Goal: Task Accomplishment & Management: Use online tool/utility

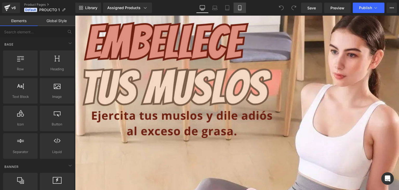
click at [242, 8] on icon at bounding box center [239, 7] width 5 height 5
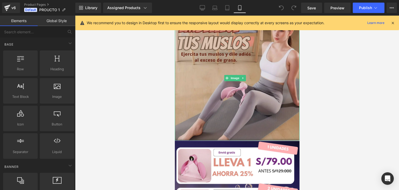
click at [214, 88] on img at bounding box center [237, 78] width 125 height 125
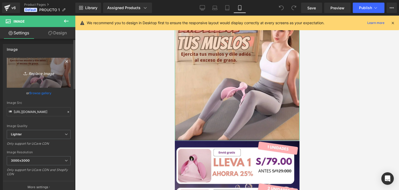
click at [45, 72] on icon "Replace Image" at bounding box center [39, 72] width 42 height 6
type input "C:\fakepath\2 (5).png"
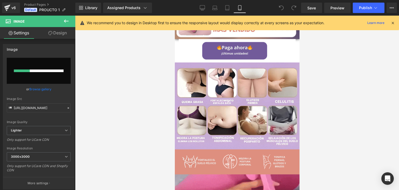
scroll to position [234, 0]
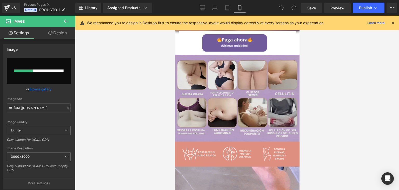
click at [221, 103] on img at bounding box center [237, 98] width 125 height 87
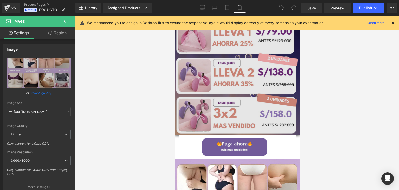
scroll to position [0, 0]
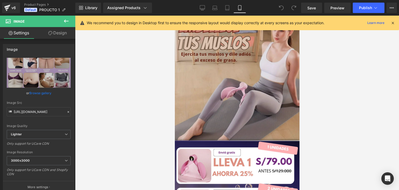
click at [230, 90] on img at bounding box center [237, 78] width 125 height 125
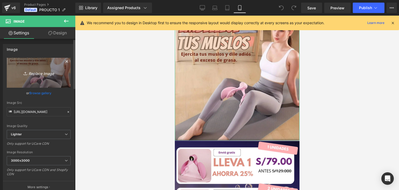
click at [36, 73] on icon "Replace Image" at bounding box center [39, 72] width 42 height 6
type input "C:\fakepath\2 (5).png"
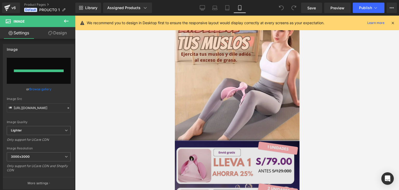
type input "https://ucarecdn.com/2964f96b-69d4-440e-b23c-a35a6f9200f8/-/format/auto/-/previ…"
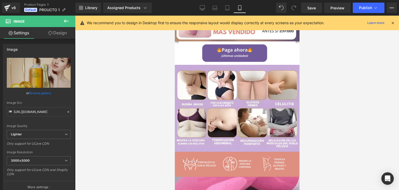
scroll to position [234, 0]
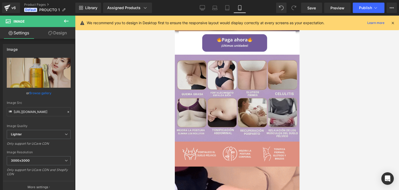
click at [224, 98] on img at bounding box center [237, 98] width 125 height 87
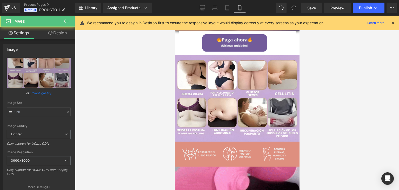
type input "https://ucarecdn.com/54365a7f-c29e-4089-804e-32ab72affc94/-/format/auto/-/previ…"
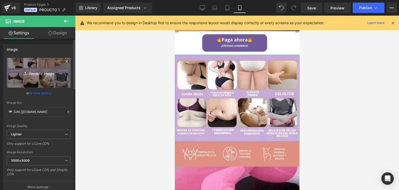
click at [42, 72] on icon "Replace Image" at bounding box center [39, 72] width 42 height 6
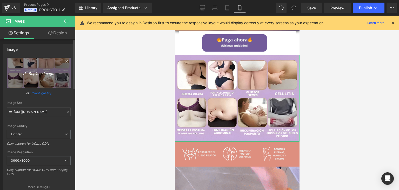
type input "C:\fakepath\2 (6).png"
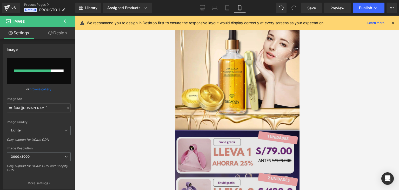
scroll to position [0, 0]
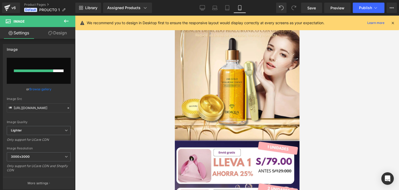
click at [393, 22] on icon at bounding box center [392, 23] width 5 height 5
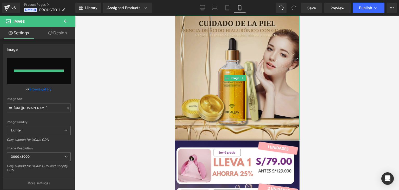
type input "https://ucarecdn.com/0e7ceb6e-76dc-4f48-8713-37eb05d75f17/-/format/auto/-/previ…"
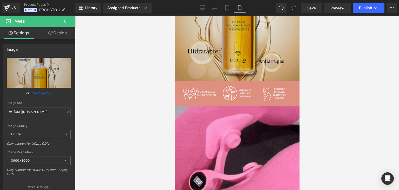
scroll to position [364, 0]
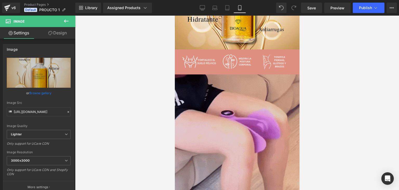
click at [246, 126] on img at bounding box center [237, 157] width 125 height 166
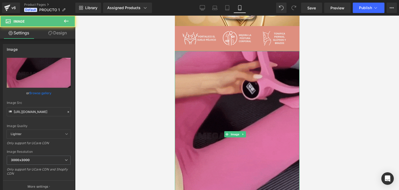
scroll to position [390, 0]
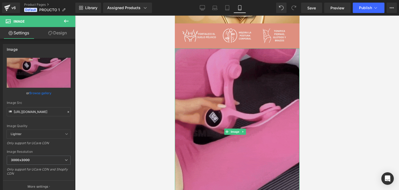
click at [207, 74] on img at bounding box center [237, 131] width 125 height 166
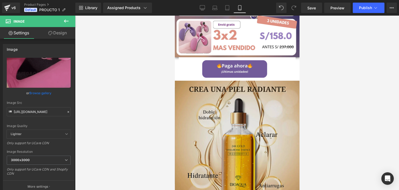
scroll to position [338, 0]
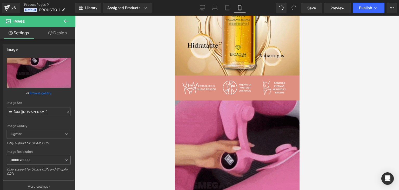
click at [224, 118] on img at bounding box center [237, 183] width 125 height 166
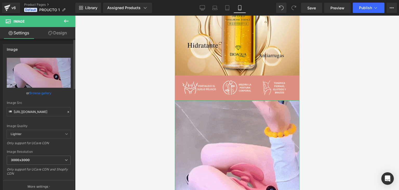
click at [67, 112] on icon at bounding box center [69, 112] width 4 height 4
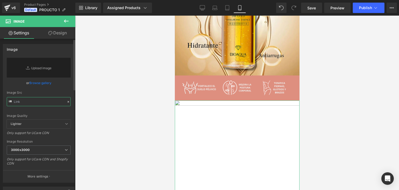
click at [56, 102] on input "text" at bounding box center [39, 101] width 64 height 9
paste input "https://cdn.shopify.com/s/files/1/0616/2481/1682/files/video-output-299BAC30-58…"
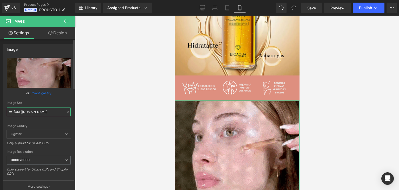
type input "https://cdn.shopify.com/s/files/1/0616/2481/1682/files/video-output-299BAC30-58…"
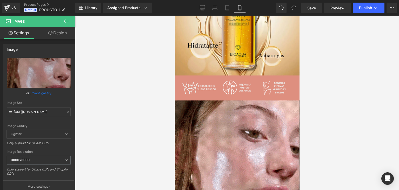
scroll to position [0, 0]
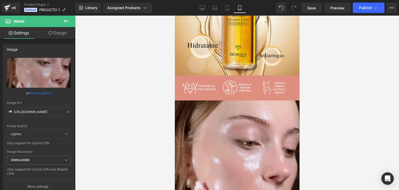
click at [117, 91] on div at bounding box center [237, 103] width 324 height 174
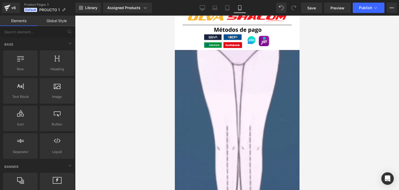
scroll to position [961, 0]
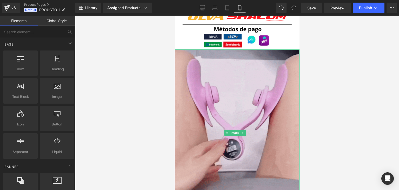
click at [247, 119] on img at bounding box center [237, 132] width 125 height 166
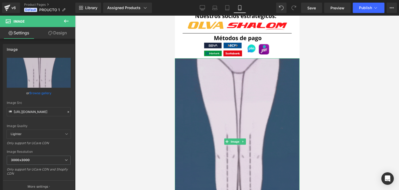
scroll to position [935, 0]
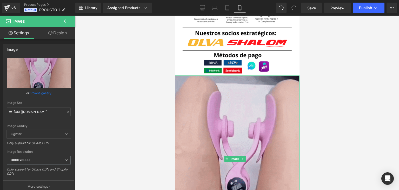
click at [215, 100] on img at bounding box center [237, 158] width 125 height 166
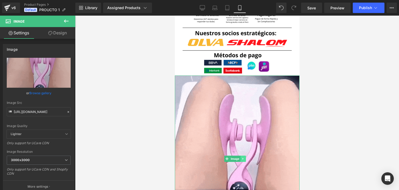
click at [242, 157] on icon at bounding box center [243, 158] width 3 height 3
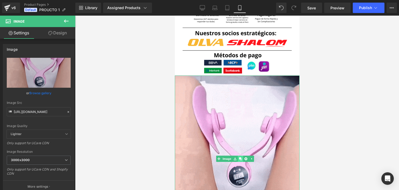
click at [241, 157] on icon at bounding box center [240, 158] width 3 height 3
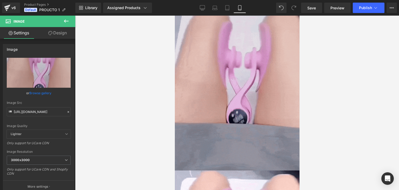
scroll to position [999, 0]
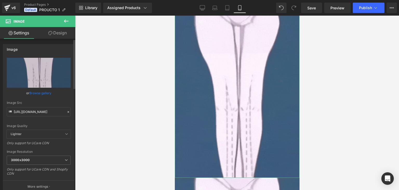
click at [67, 112] on icon at bounding box center [69, 112] width 4 height 4
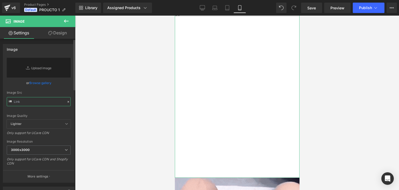
click at [53, 102] on input "text" at bounding box center [39, 101] width 64 height 9
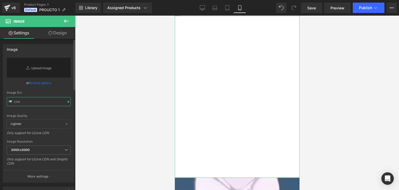
paste input "https://cdn.shopify.com/s/files/1/0616/2481/1682/files/antesviejita_2_eb819064-…"
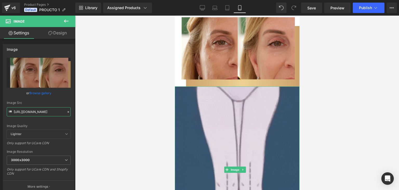
scroll to position [922, 0]
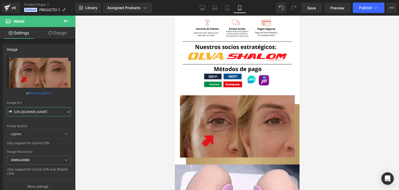
type input "https://cdn.shopify.com/s/files/1/0616/2481/1682/files/antesviejita_2_eb819064-…"
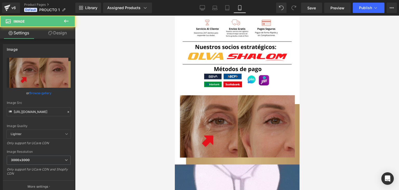
click at [224, 102] on img at bounding box center [237, 126] width 125 height 75
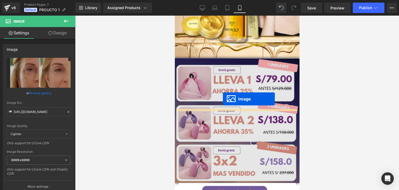
scroll to position [38, 0]
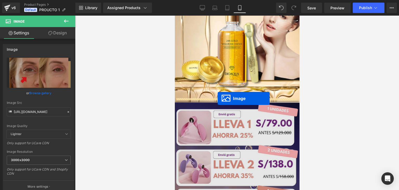
drag, startPoint x: 217, startPoint y: 94, endPoint x: 217, endPoint y: 98, distance: 4.2
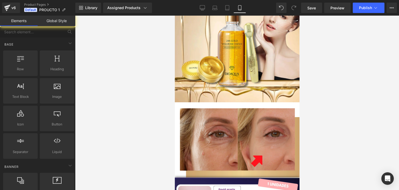
click at [319, 109] on div at bounding box center [237, 103] width 324 height 174
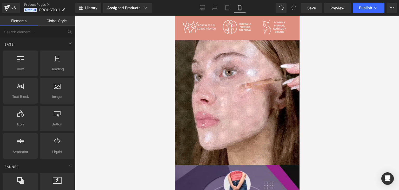
scroll to position [572, 0]
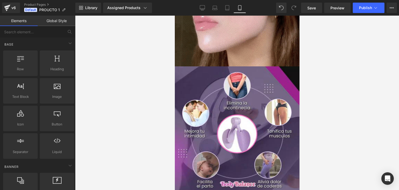
click at [234, 143] on img at bounding box center [237, 128] width 125 height 125
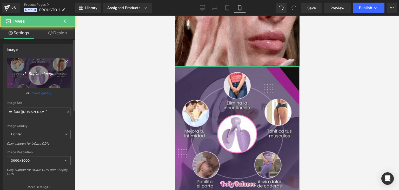
click at [30, 72] on icon "Replace Image" at bounding box center [39, 72] width 42 height 6
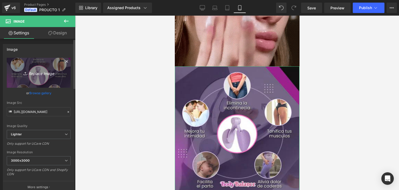
type input "C:\fakepath\Arrugas-patas-de-gallo.webp"
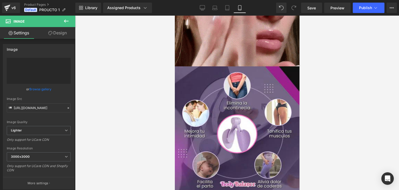
type input "https://ucarecdn.com/8ebb054b-5ae1-4ed1-b70e-8875bb9bbb5c/-/format/auto/-/previ…"
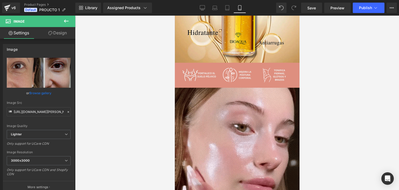
scroll to position [390, 0]
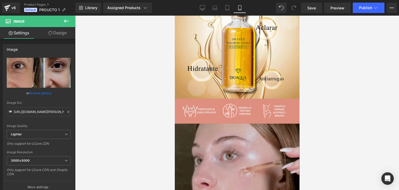
click at [220, 135] on img at bounding box center [237, 185] width 125 height 125
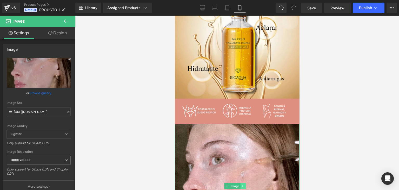
click at [242, 184] on icon at bounding box center [243, 185] width 3 height 3
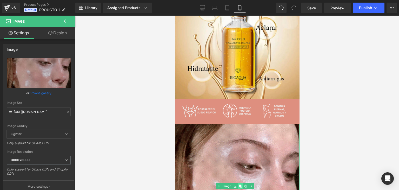
click at [240, 184] on icon at bounding box center [240, 185] width 3 height 3
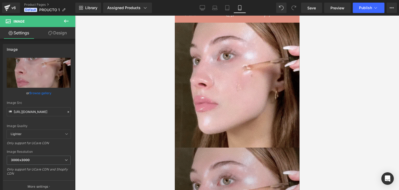
scroll to position [478, 0]
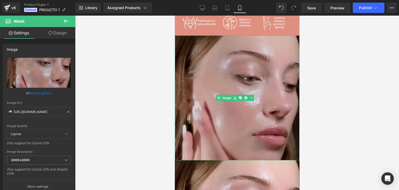
click at [222, 102] on img at bounding box center [237, 97] width 125 height 125
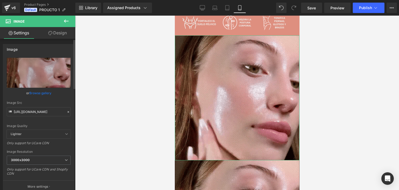
click at [67, 113] on icon at bounding box center [69, 112] width 4 height 4
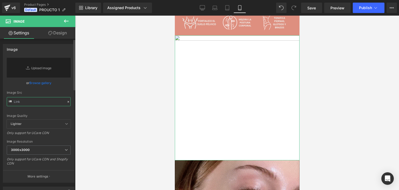
drag, startPoint x: 53, startPoint y: 101, endPoint x: 52, endPoint y: 98, distance: 2.8
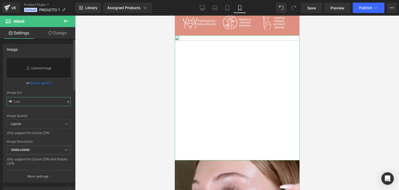
click at [53, 101] on input "text" at bounding box center [39, 101] width 64 height 9
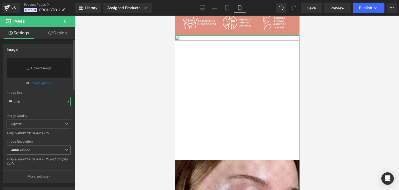
paste input "https://cdn.shopify.com/s/files/1/0616/2481/1682/files/giphy_16.gif?v=1732753883"
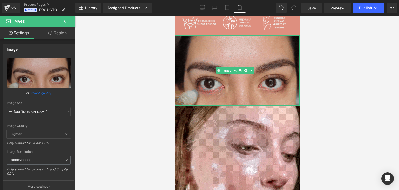
scroll to position [0, 0]
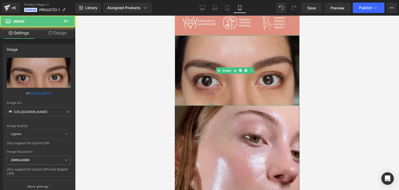
click at [204, 81] on img at bounding box center [237, 70] width 125 height 70
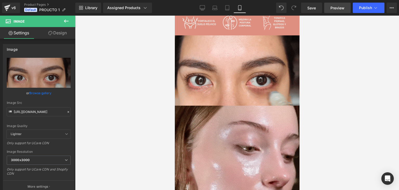
type input "https://cdn.shopify.com/s/files/1/0616/2481/1682/files/giphy_16_3000x3000.gif?v…"
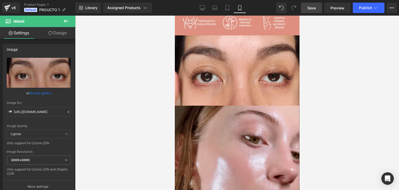
click at [313, 9] on span "Save" at bounding box center [311, 7] width 9 height 5
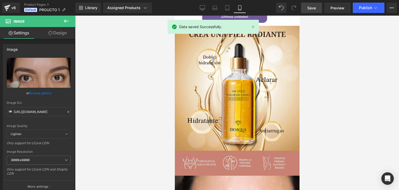
scroll to position [442, 0]
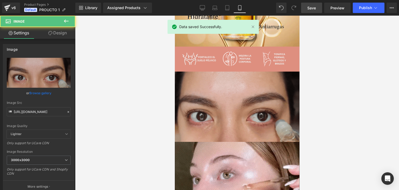
click at [242, 97] on img at bounding box center [237, 106] width 125 height 70
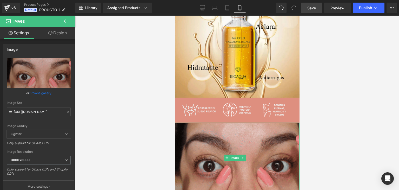
scroll to position [390, 0]
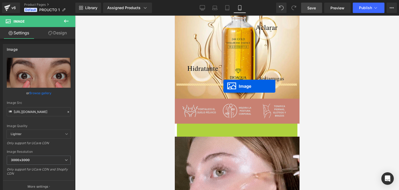
drag, startPoint x: 220, startPoint y: 91, endPoint x: 223, endPoint y: 86, distance: 6.2
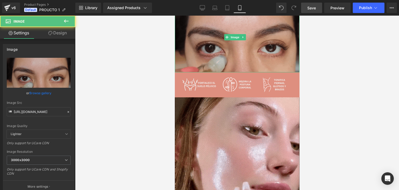
scroll to position [494, 0]
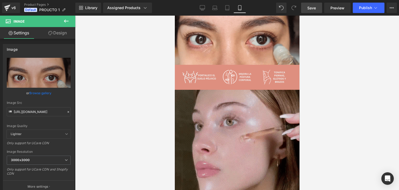
click at [235, 121] on img at bounding box center [237, 152] width 125 height 125
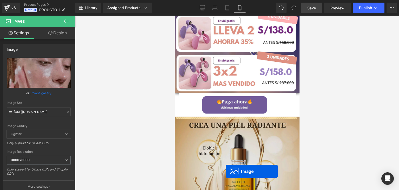
scroll to position [234, 0]
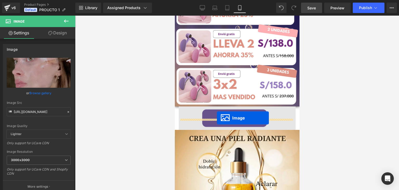
drag, startPoint x: 229, startPoint y: 130, endPoint x: 217, endPoint y: 118, distance: 17.3
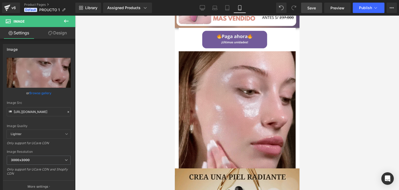
scroll to position [286, 0]
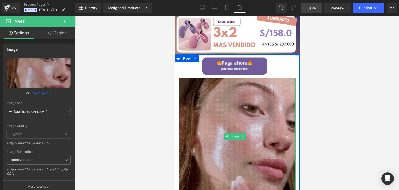
click at [254, 131] on img at bounding box center [236, 136] width 117 height 117
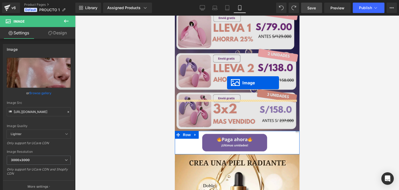
scroll to position [127, 0]
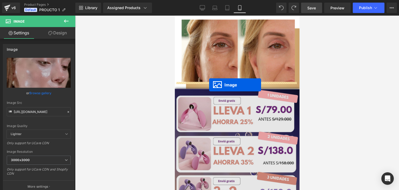
drag, startPoint x: 224, startPoint y: 82, endPoint x: 209, endPoint y: 85, distance: 15.5
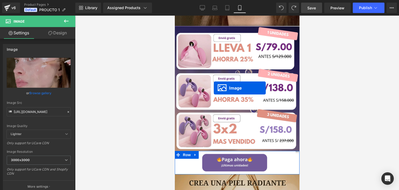
scroll to position [332, 0]
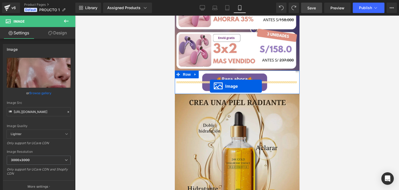
drag, startPoint x: 228, startPoint y: 149, endPoint x: 210, endPoint y: 86, distance: 66.0
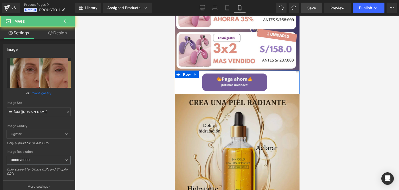
scroll to position [319, 0]
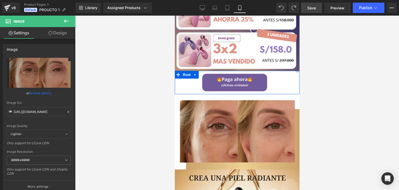
click at [345, 108] on div at bounding box center [237, 103] width 324 height 174
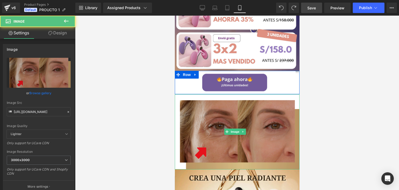
click at [270, 94] on img at bounding box center [237, 131] width 125 height 75
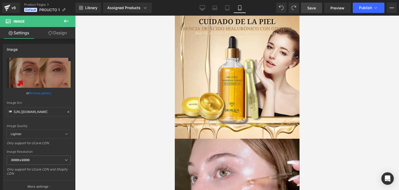
scroll to position [0, 0]
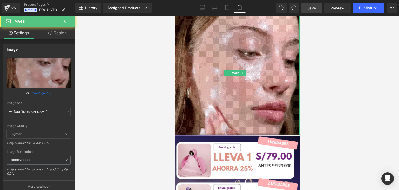
click at [275, 105] on img at bounding box center [237, 72] width 125 height 125
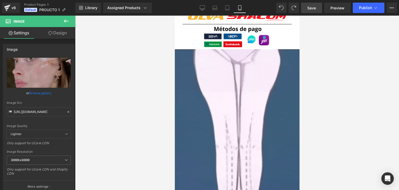
scroll to position [1091, 0]
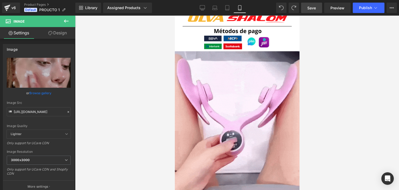
click at [248, 126] on img at bounding box center [237, 134] width 125 height 166
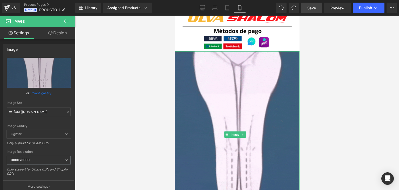
click at [243, 133] on icon at bounding box center [243, 134] width 3 height 3
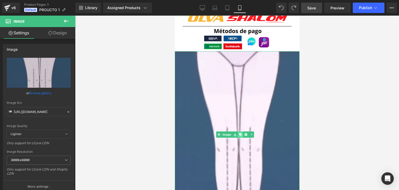
click at [241, 133] on icon at bounding box center [240, 134] width 3 height 3
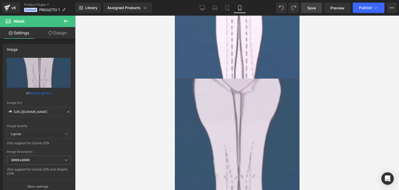
scroll to position [1231, 0]
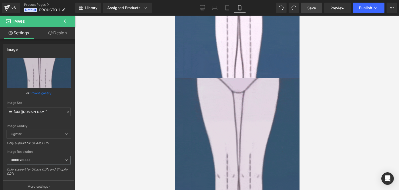
click at [240, 108] on img at bounding box center [237, 161] width 125 height 166
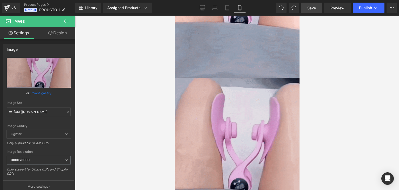
click at [240, 108] on img at bounding box center [237, 161] width 125 height 166
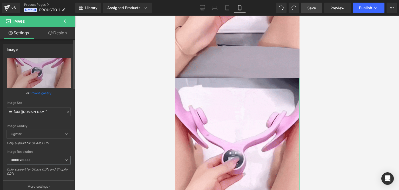
click at [67, 112] on icon at bounding box center [69, 112] width 4 height 4
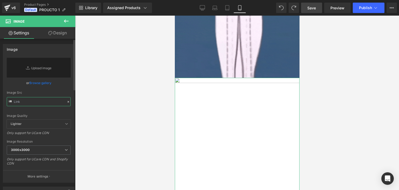
click at [54, 103] on input "text" at bounding box center [39, 101] width 64 height 9
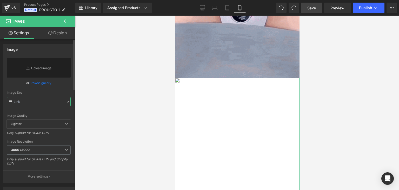
paste input "https://cdn.shopify.com/s/files/1/0841/7863/3049/files/IMG_0326_dccdac41-b0b4-4…"
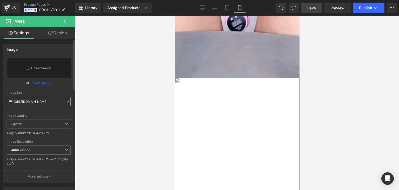
scroll to position [0, 143]
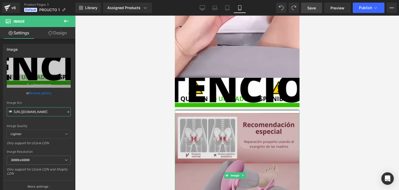
type input "https://cdn.shopify.com/s/files/1/0841/7863/3049/files/IMG_0326_dccdac41-b0b4-4…"
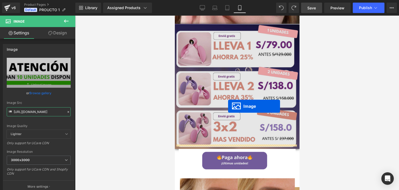
scroll to position [244, 0]
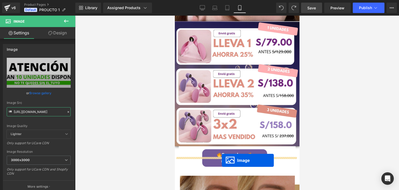
drag, startPoint x: 226, startPoint y: 103, endPoint x: 222, endPoint y: 160, distance: 57.1
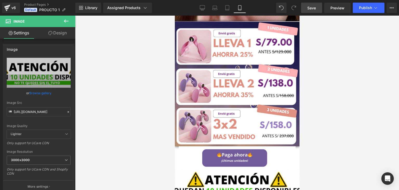
scroll to position [0, 0]
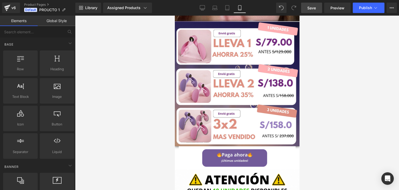
click at [339, 137] on div at bounding box center [237, 103] width 324 height 174
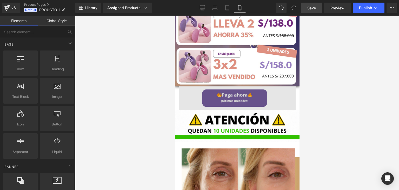
scroll to position [270, 0]
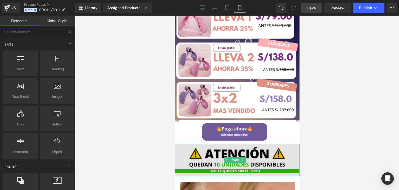
click at [230, 143] on img at bounding box center [237, 159] width 125 height 32
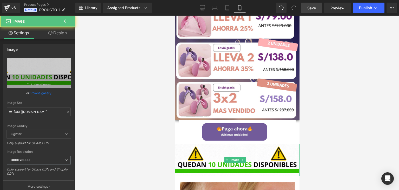
click at [242, 156] on link at bounding box center [242, 159] width 5 height 6
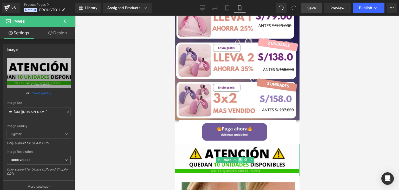
click at [239, 158] on icon at bounding box center [240, 159] width 3 height 3
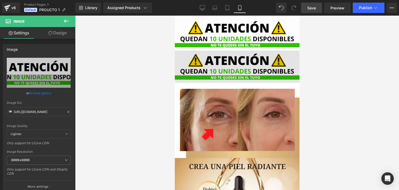
scroll to position [395, 0]
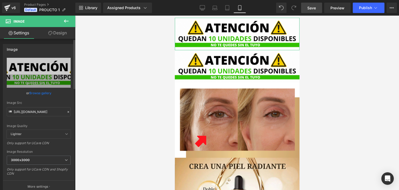
click at [67, 110] on icon at bounding box center [69, 112] width 4 height 4
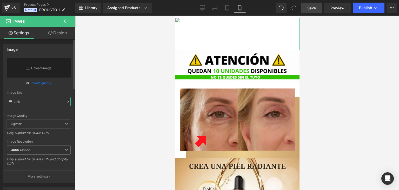
click at [50, 102] on input "text" at bounding box center [39, 101] width 64 height 9
paste input "https://cdn.shopify.com/s/files/1/0841/7863/3049/files/IMG_1783_d8af749e-095a-4…"
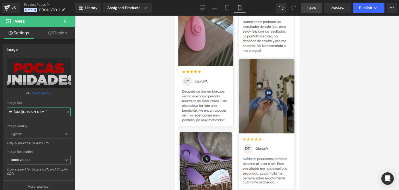
scroll to position [1819, 0]
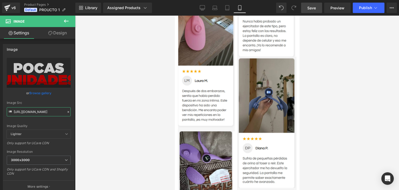
type input "https://cdn.shopify.com/s/files/1/0841/7863/3049/files/IMG_1783_d8af749e-095a-4…"
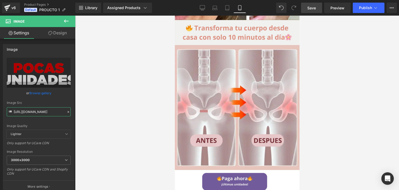
scroll to position [857, 0]
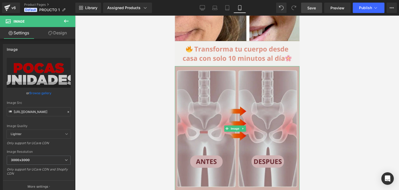
click at [254, 136] on img at bounding box center [237, 128] width 125 height 125
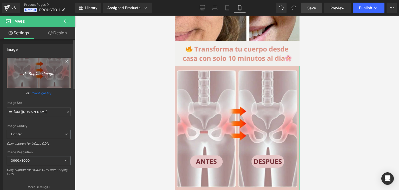
click at [35, 74] on icon "Replace Image" at bounding box center [39, 72] width 42 height 6
type input "C:\fakepath\2_ec77fb94-714e-4f0f-85d2-11966f4b9f30_1800x1800.webp"
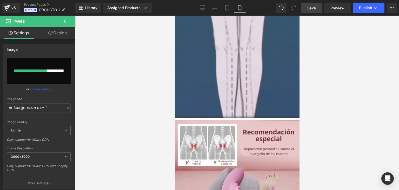
scroll to position [1273, 0]
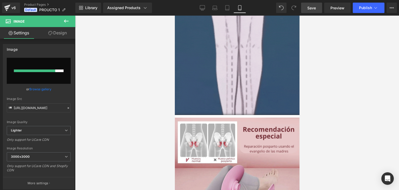
click at [225, 131] on div "Image" at bounding box center [237, 180] width 125 height 130
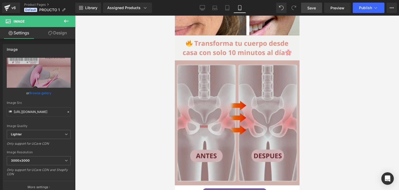
scroll to position [857, 0]
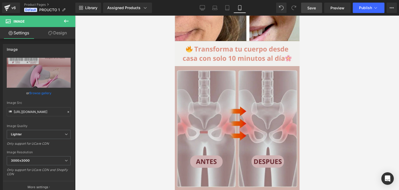
click at [232, 120] on img at bounding box center [237, 128] width 125 height 125
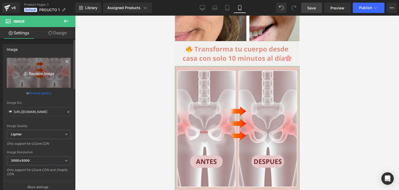
click at [38, 73] on icon "Replace Image" at bounding box center [39, 72] width 42 height 6
type input "C:\fakepath\2_ec77fb94-714e-4f0f-85d2-11966f4b9f30_1800x1800.webp"
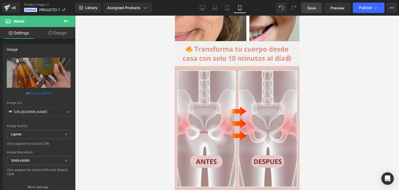
type input "https://ucarecdn.com/c3aa53c4-b53f-4bd9-ad35-98a69bf93264/-/format/auto/-/previ…"
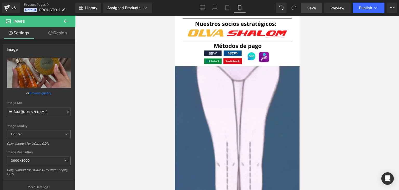
scroll to position [1169, 0]
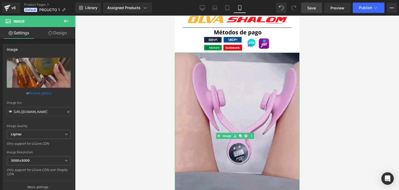
click at [242, 89] on img at bounding box center [237, 135] width 125 height 166
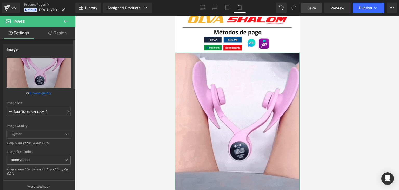
click at [67, 112] on icon at bounding box center [69, 112] width 4 height 4
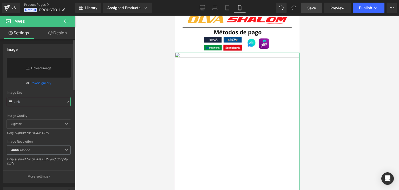
click at [59, 104] on input "text" at bounding box center [39, 101] width 64 height 9
paste input "https://cdn.shopify.com/s/files/1/0610/7561/9887/files/giphy_60a94078-10a7-4995…"
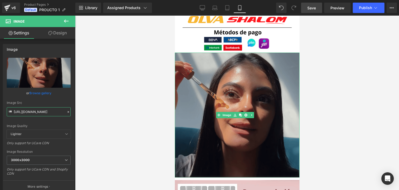
type input "https://cdn.shopify.com/s/files/1/0610/7561/9887/files/giphy_60a94078-10a7-4995…"
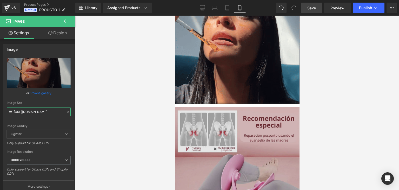
scroll to position [1221, 0]
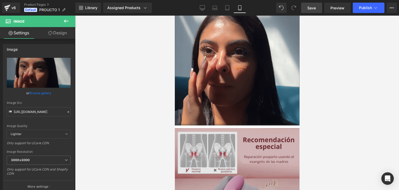
click at [267, 125] on img at bounding box center [237, 190] width 125 height 130
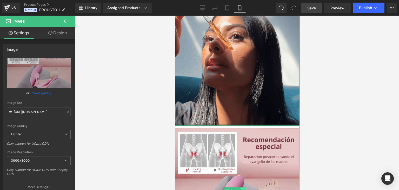
click at [243, 189] on icon at bounding box center [242, 190] width 1 height 2
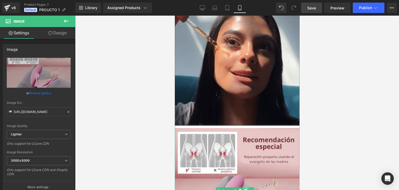
click at [247, 189] on icon at bounding box center [245, 190] width 3 height 3
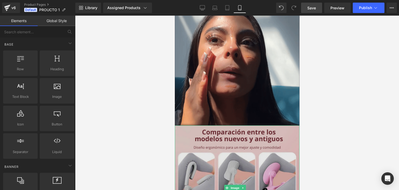
click at [248, 137] on img at bounding box center [237, 187] width 125 height 125
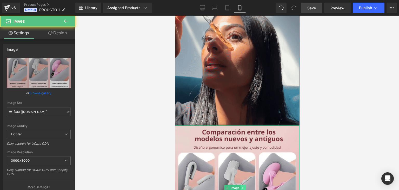
click at [244, 186] on icon at bounding box center [243, 187] width 3 height 3
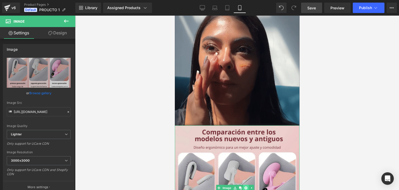
click at [246, 186] on icon at bounding box center [245, 187] width 3 height 3
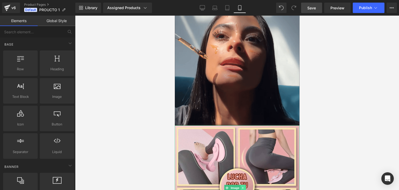
click at [245, 184] on link at bounding box center [242, 187] width 5 height 6
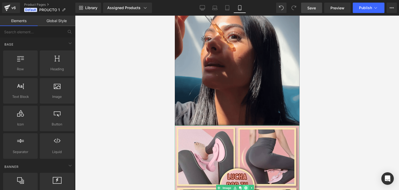
click at [245, 186] on icon at bounding box center [245, 187] width 3 height 3
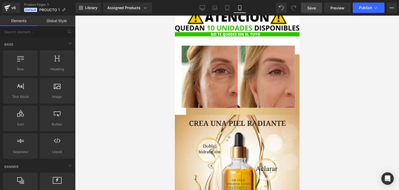
scroll to position [442, 0]
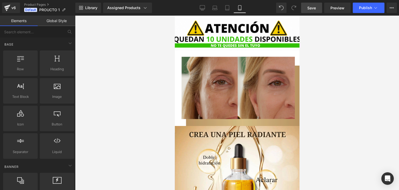
click at [252, 92] on img at bounding box center [237, 88] width 125 height 75
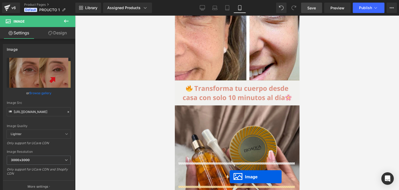
scroll to position [727, 0]
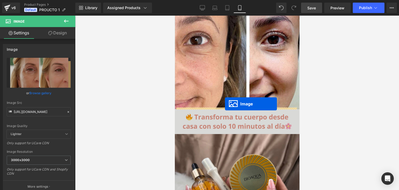
drag, startPoint x: 228, startPoint y: 72, endPoint x: 225, endPoint y: 104, distance: 32.1
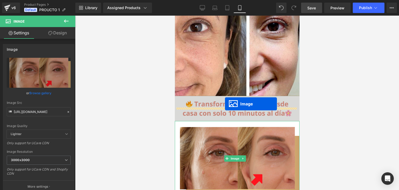
scroll to position [714, 0]
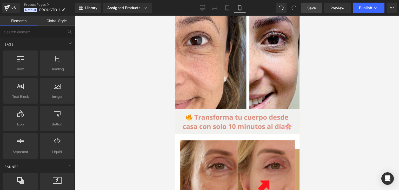
click at [334, 99] on div at bounding box center [237, 103] width 324 height 174
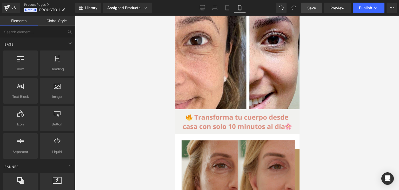
click at [257, 140] on img at bounding box center [237, 171] width 125 height 75
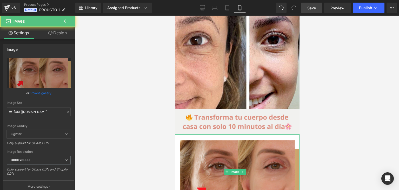
click at [243, 170] on icon at bounding box center [243, 171] width 3 height 3
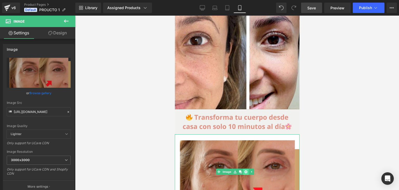
click at [246, 170] on icon at bounding box center [245, 171] width 3 height 3
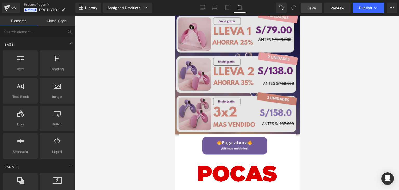
scroll to position [260, 0]
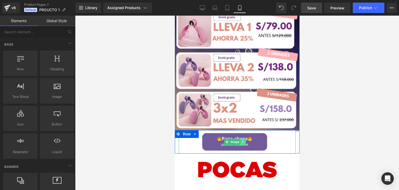
click at [242, 140] on icon at bounding box center [243, 141] width 3 height 3
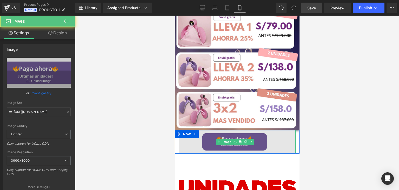
click at [212, 130] on img at bounding box center [236, 141] width 117 height 23
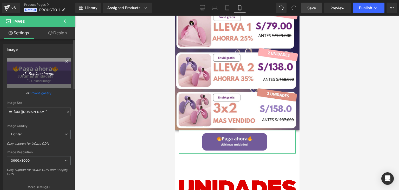
click at [37, 74] on icon "Replace Image" at bounding box center [39, 72] width 42 height 6
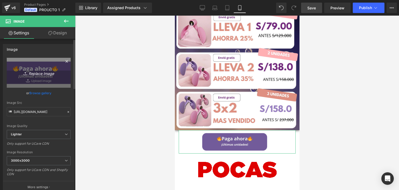
type input "C:\fakepath\005 (11).png"
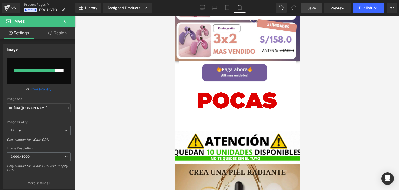
scroll to position [286, 0]
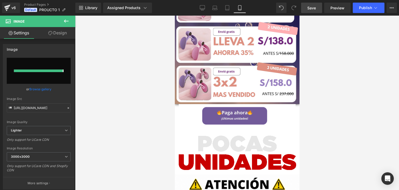
type input "https://ucarecdn.com/8b0d4648-0e6b-42c8-9dd2-c26d30c30c69/-/format/auto/-/previ…"
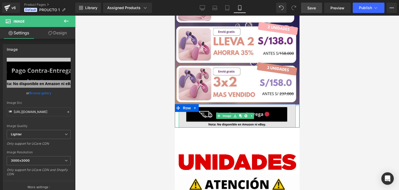
click at [237, 107] on img at bounding box center [236, 115] width 117 height 23
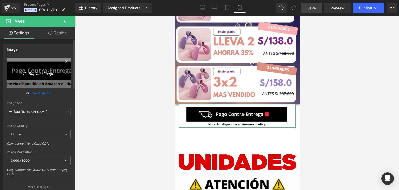
click at [33, 74] on icon "Replace Image" at bounding box center [39, 72] width 42 height 6
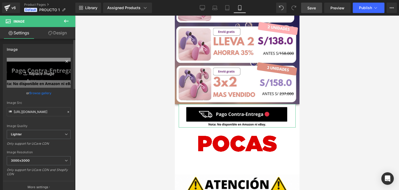
type input "C:\fakepath\005 (12).png"
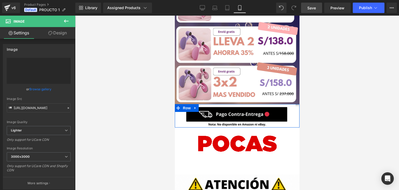
type input "https://ucarecdn.com/e63deabf-a22b-4121-8d22-cd472c696793/-/format/auto/-/previ…"
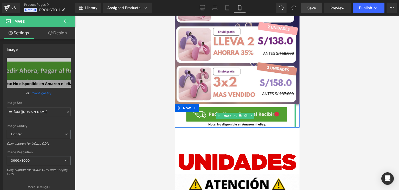
drag, startPoint x: 290, startPoint y: 101, endPoint x: 482, endPoint y: 117, distance: 192.1
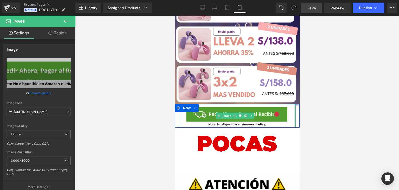
drag, startPoint x: 291, startPoint y: 103, endPoint x: 315, endPoint y: 103, distance: 24.2
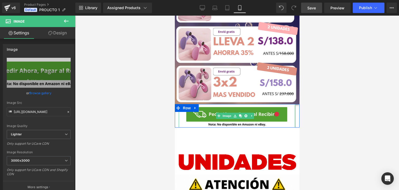
click at [315, 103] on div at bounding box center [237, 103] width 324 height 174
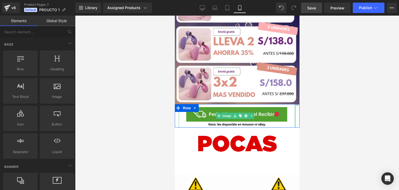
click at [314, 9] on span "Save" at bounding box center [311, 7] width 9 height 5
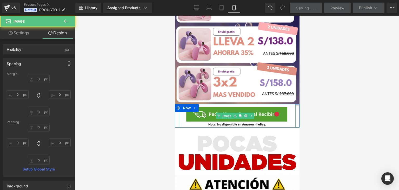
type input "0"
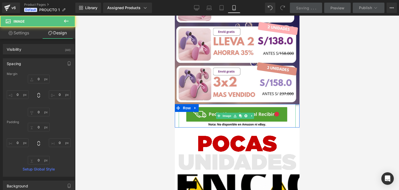
type input "0"
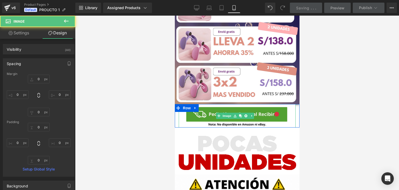
type input "0"
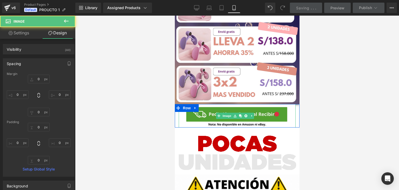
type input "0"
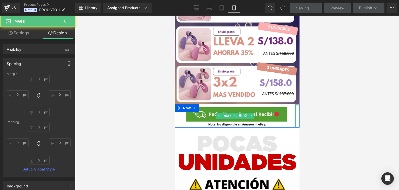
type input "0"
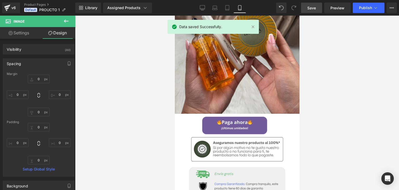
scroll to position [857, 0]
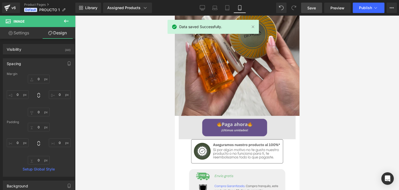
click at [254, 116] on img at bounding box center [236, 127] width 117 height 23
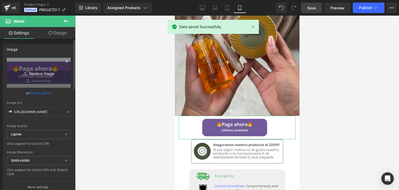
click at [35, 74] on icon "Replace Image" at bounding box center [39, 72] width 42 height 6
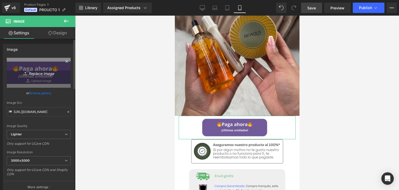
type input "C:\fakepath\005 (12).png"
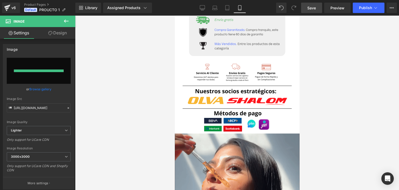
type input "https://ucarecdn.com/34b19ba6-6796-4637-a7f3-ad38912c1fa5/-/format/auto/-/previ…"
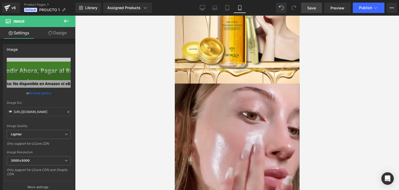
scroll to position [0, 0]
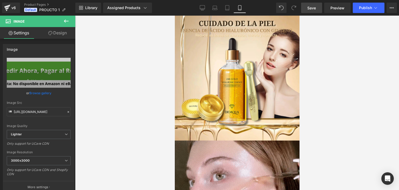
drag, startPoint x: 297, startPoint y: 172, endPoint x: 448, endPoint y: 19, distance: 214.8
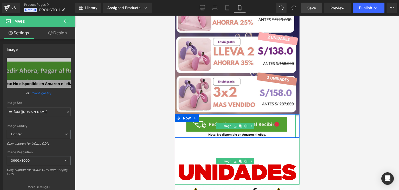
scroll to position [260, 0]
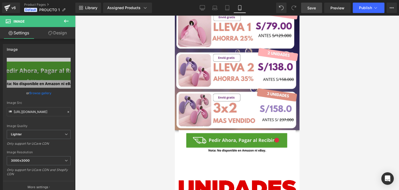
click at [348, 118] on div at bounding box center [237, 103] width 324 height 174
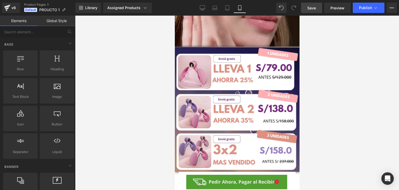
scroll to position [208, 0]
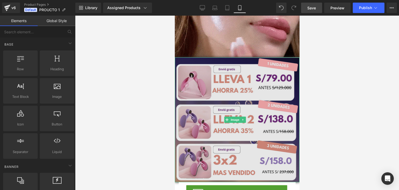
click at [244, 119] on img at bounding box center [237, 119] width 125 height 125
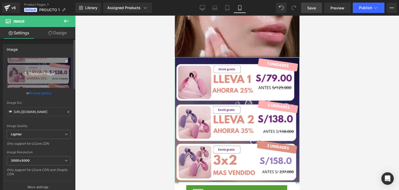
click at [28, 74] on icon "Replace Image" at bounding box center [39, 72] width 42 height 6
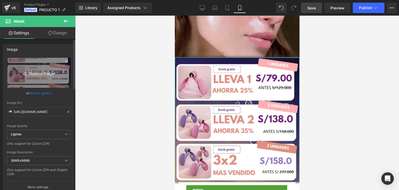
type input "C:\fakepath\2 (7).png"
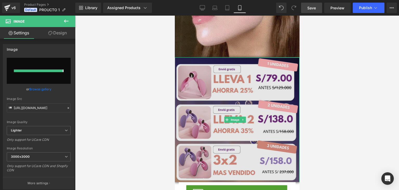
type input "https://ucarecdn.com/c166002f-5e60-484e-b46a-69c31bfb2d25/-/format/auto/-/previ…"
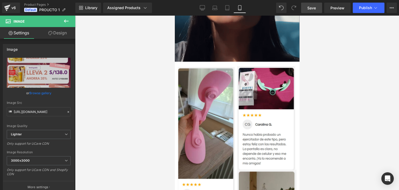
scroll to position [1221, 0]
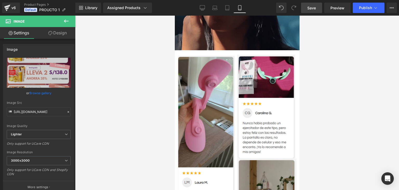
click at [244, 131] on img at bounding box center [237, 165] width 125 height 231
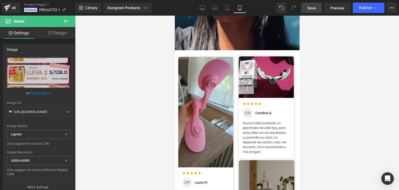
click at [244, 131] on img at bounding box center [237, 165] width 125 height 231
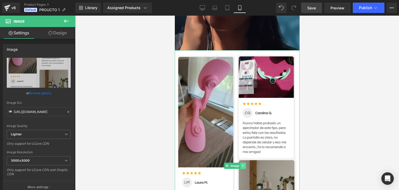
click at [243, 164] on icon at bounding box center [243, 165] width 3 height 3
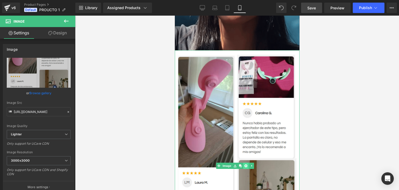
click at [243, 162] on link at bounding box center [245, 165] width 5 height 6
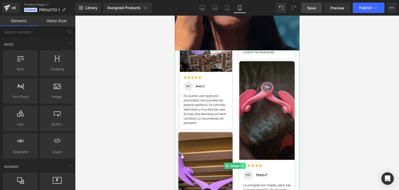
click at [244, 164] on icon at bounding box center [243, 165] width 3 height 3
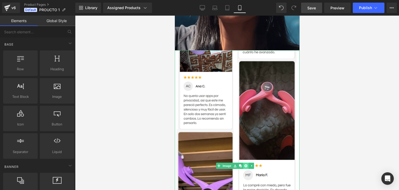
click at [244, 162] on link at bounding box center [245, 165] width 5 height 6
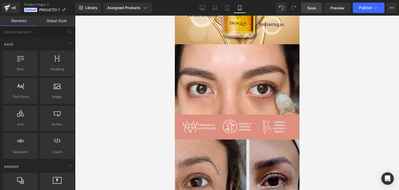
scroll to position [572, 0]
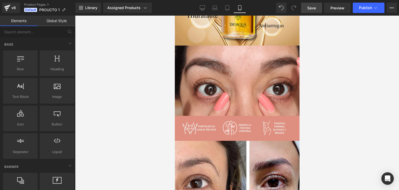
click at [234, 116] on div "Image" at bounding box center [237, 128] width 125 height 25
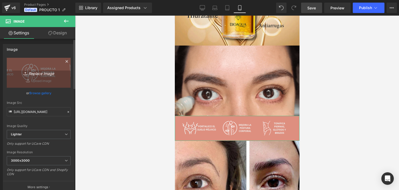
click at [32, 73] on icon "Replace Image" at bounding box center [39, 72] width 42 height 6
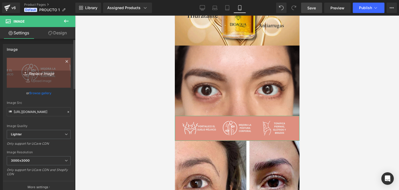
type input "C:\fakepath\005 (13).png"
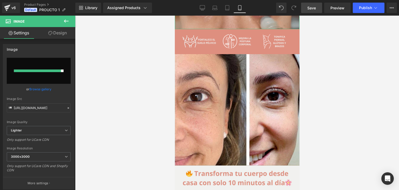
scroll to position [676, 0]
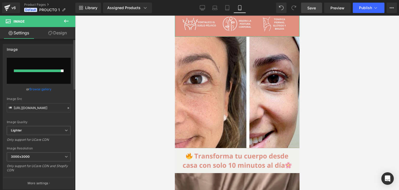
click at [58, 67] on input "file" at bounding box center [39, 71] width 64 height 26
click at [311, 10] on span "Save" at bounding box center [311, 7] width 9 height 5
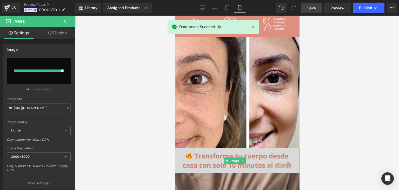
click at [235, 157] on span "Image" at bounding box center [235, 160] width 11 height 6
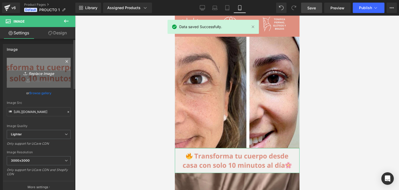
click at [35, 71] on icon "Replace Image" at bounding box center [39, 72] width 42 height 6
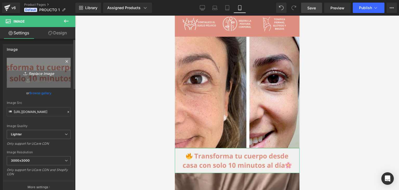
type input "C:\fakepath\005 (14).png"
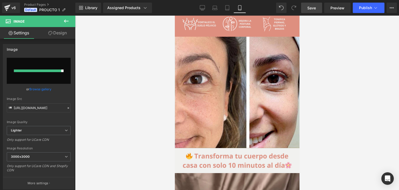
type input "https://ucarecdn.com/6e9ace44-52a7-4a38-99f0-5b3161abd25f/-/format/auto/-/previ…"
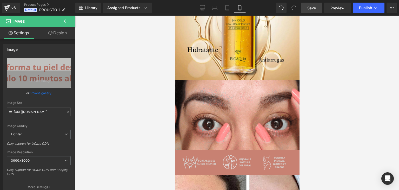
scroll to position [546, 0]
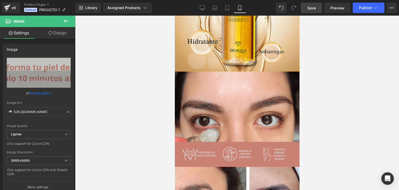
click at [213, 142] on img at bounding box center [237, 154] width 125 height 25
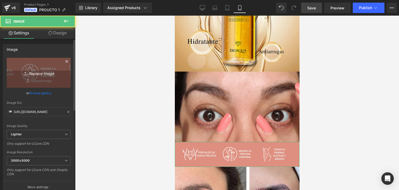
click at [33, 72] on icon "Replace Image" at bounding box center [39, 72] width 42 height 6
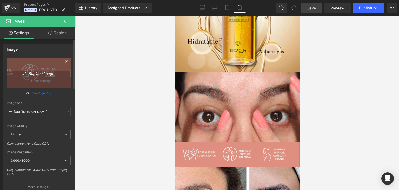
type input "C:\fakepath\005 (13).png"
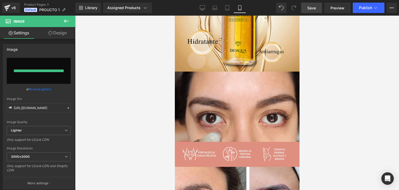
type input "https://ucarecdn.com/b503dfa8-3dac-4a0a-9a59-40c9904e7a75/-/format/auto/-/previ…"
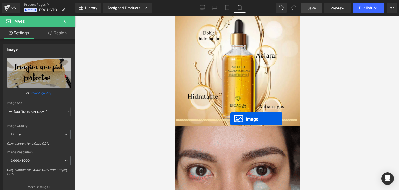
scroll to position [494, 0]
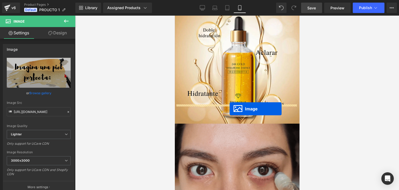
drag, startPoint x: 227, startPoint y: 105, endPoint x: 230, endPoint y: 108, distance: 4.5
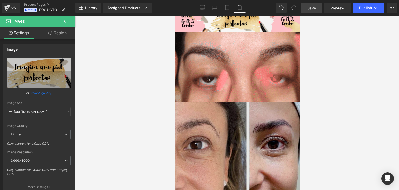
scroll to position [676, 0]
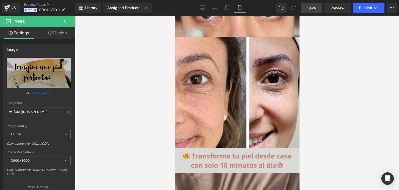
click at [226, 148] on div "Image" at bounding box center [237, 160] width 125 height 25
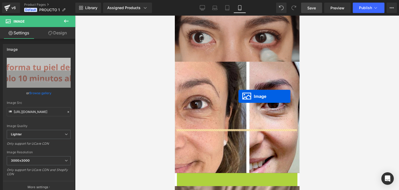
scroll to position [572, 0]
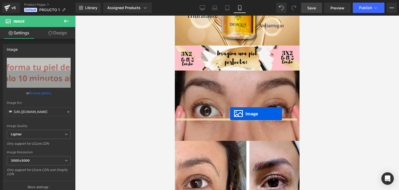
drag, startPoint x: 229, startPoint y: 133, endPoint x: 227, endPoint y: 114, distance: 19.8
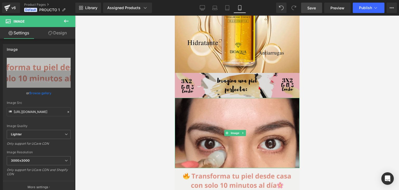
scroll to position [520, 0]
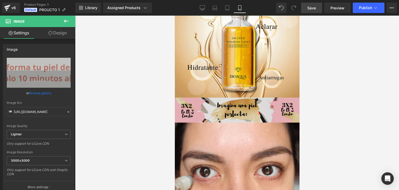
click at [229, 97] on div "Image" at bounding box center [237, 109] width 125 height 25
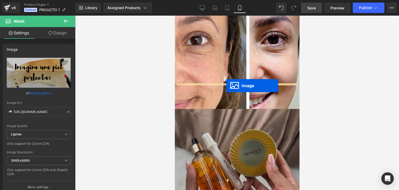
drag, startPoint x: 228, startPoint y: 89, endPoint x: 226, endPoint y: 85, distance: 4.1
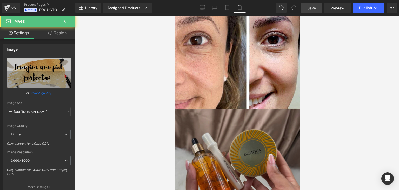
scroll to position [714, 0]
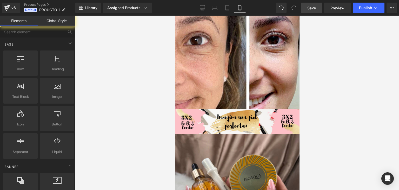
click at [328, 84] on div at bounding box center [237, 103] width 324 height 174
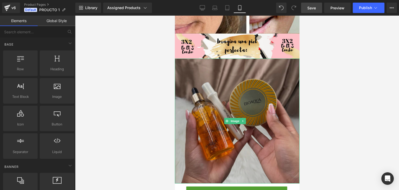
scroll to position [769, 0]
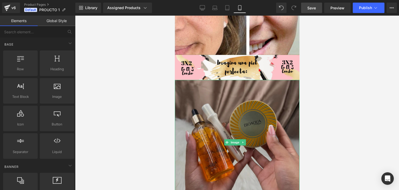
click at [224, 80] on img at bounding box center [237, 142] width 125 height 125
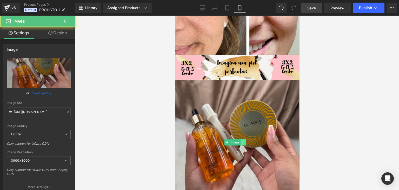
click at [243, 139] on link at bounding box center [242, 142] width 5 height 6
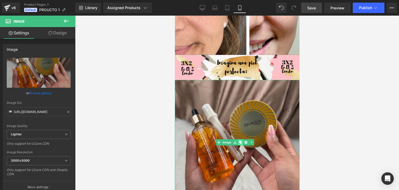
click at [241, 141] on icon at bounding box center [240, 142] width 3 height 3
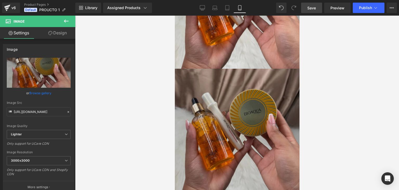
click at [239, 98] on div "Image" at bounding box center [237, 131] width 125 height 125
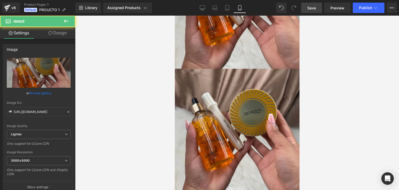
scroll to position [906, 0]
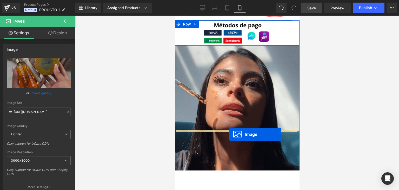
drag, startPoint x: 228, startPoint y: 94, endPoint x: 229, endPoint y: 134, distance: 39.8
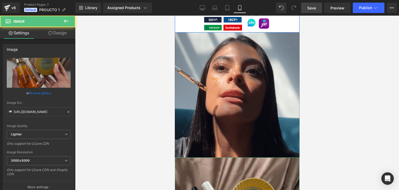
scroll to position [1101, 0]
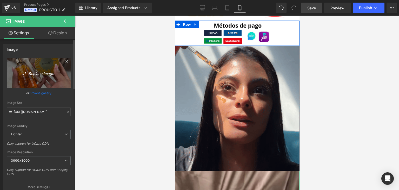
click at [44, 73] on icon "Replace Image" at bounding box center [39, 72] width 42 height 6
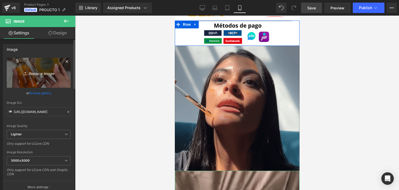
type input "C:\fakepath\banner-7_480x480 (1).avif"
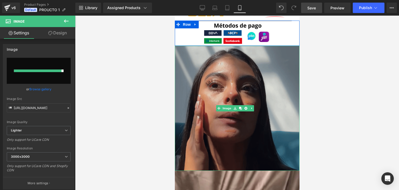
type input "https://ucarecdn.com/830f52cf-bd4c-4817-af7a-8d0d134d200a/-/format/auto/-/previ…"
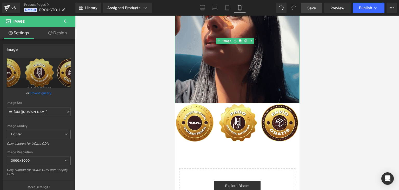
scroll to position [1170, 0]
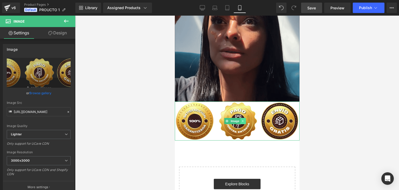
click at [242, 119] on icon at bounding box center [243, 120] width 3 height 3
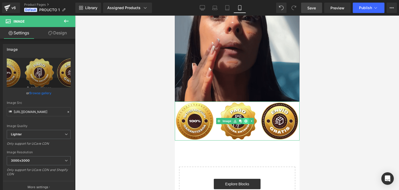
click at [244, 119] on icon at bounding box center [245, 120] width 3 height 3
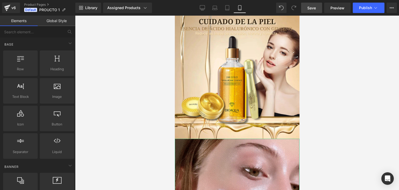
scroll to position [0, 0]
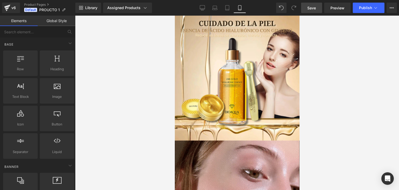
click at [316, 8] on span "Save" at bounding box center [311, 7] width 9 height 5
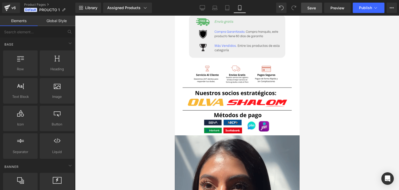
scroll to position [1002, 0]
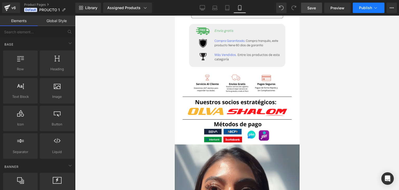
click at [355, 6] on button "Publish" at bounding box center [369, 8] width 32 height 10
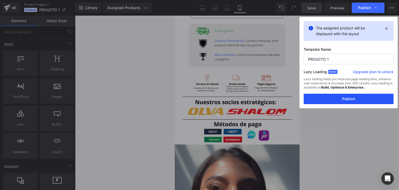
click at [326, 96] on button "Publish" at bounding box center [349, 99] width 90 height 10
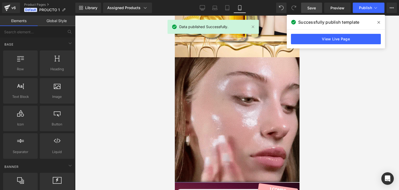
scroll to position [0, 0]
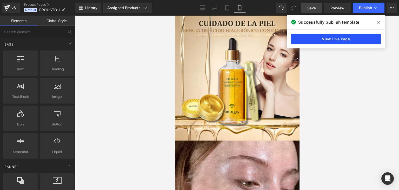
click at [340, 41] on link "View Live Page" at bounding box center [336, 39] width 90 height 10
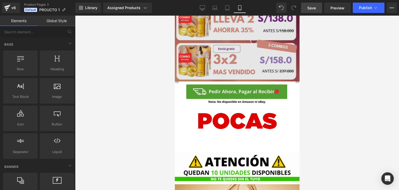
scroll to position [312, 0]
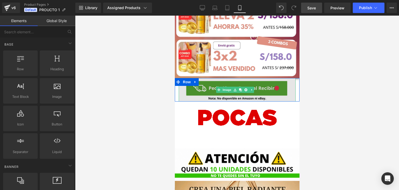
click at [204, 78] on img at bounding box center [236, 89] width 117 height 23
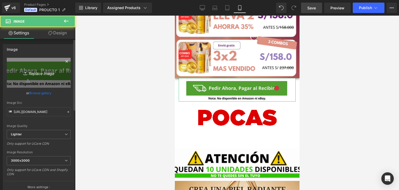
click at [43, 73] on icon "Replace Image" at bounding box center [39, 72] width 42 height 6
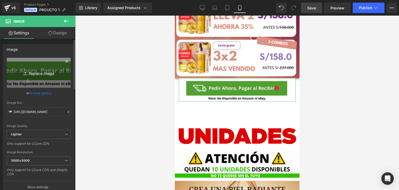
type input "C:\fakepath\005 (11).png"
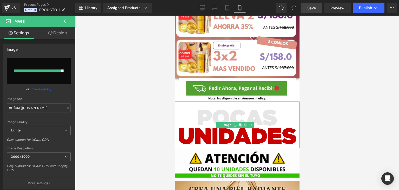
type input "https://ucarecdn.com/d6538d7f-50fc-4e52-b5e3-dc3ee56f92a7/-/format/auto/-/previ…"
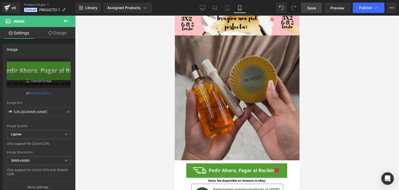
scroll to position [883, 0]
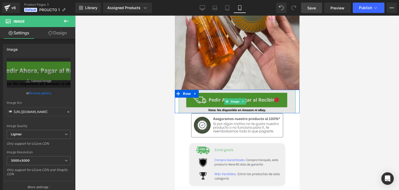
click at [213, 90] on img at bounding box center [236, 101] width 117 height 23
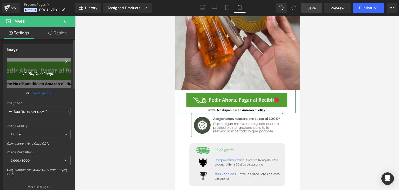
click at [32, 73] on icon "Replace Image" at bounding box center [39, 72] width 42 height 6
type input "C:\fakepath\005 (11).png"
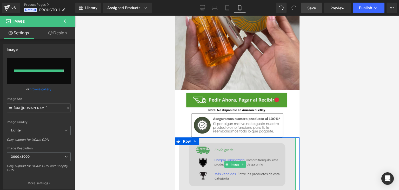
type input "https://ucarecdn.com/ea052584-6bdb-478d-ae44-9da8cb4a144e/-/format/auto/-/previ…"
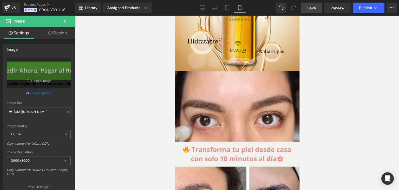
scroll to position [546, 0]
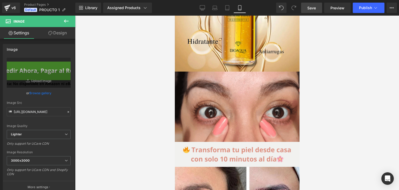
click at [320, 5] on link "Save" at bounding box center [311, 8] width 21 height 10
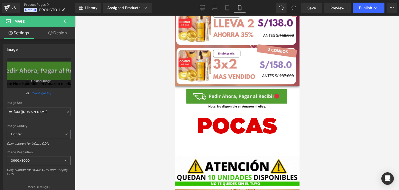
scroll to position [286, 0]
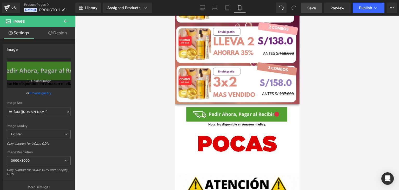
click at [318, 5] on link "Save" at bounding box center [311, 8] width 21 height 10
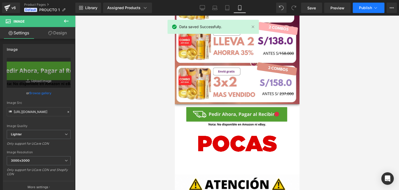
click at [363, 10] on span "Publish" at bounding box center [365, 8] width 13 height 4
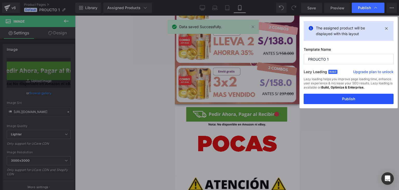
click at [343, 98] on button "Publish" at bounding box center [349, 99] width 90 height 10
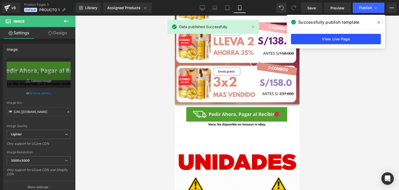
click at [340, 39] on link "View Live Page" at bounding box center [336, 39] width 90 height 10
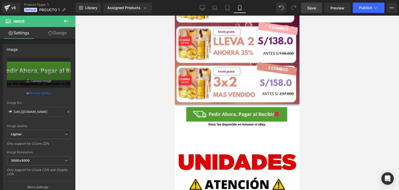
click at [313, 12] on link "Save" at bounding box center [311, 8] width 21 height 10
click at [356, 9] on button "Publish" at bounding box center [369, 8] width 32 height 10
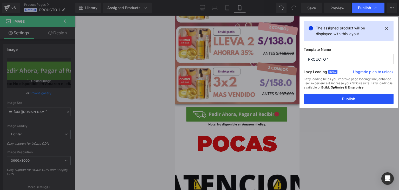
click at [329, 99] on button "Publish" at bounding box center [349, 99] width 90 height 10
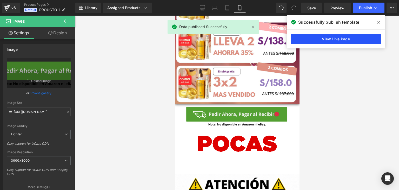
click at [311, 38] on link "View Live Page" at bounding box center [336, 39] width 90 height 10
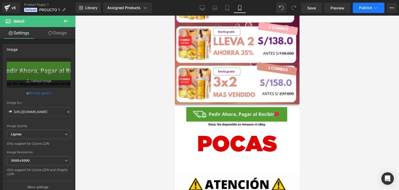
click at [364, 9] on span "Publish" at bounding box center [365, 8] width 13 height 4
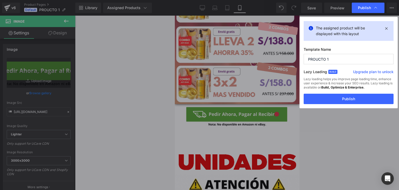
click at [332, 98] on button "Publish" at bounding box center [349, 99] width 90 height 10
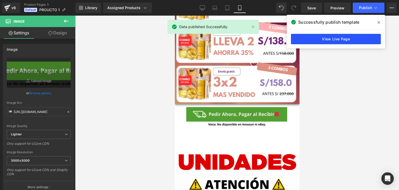
click at [320, 39] on link "View Live Page" at bounding box center [336, 39] width 90 height 10
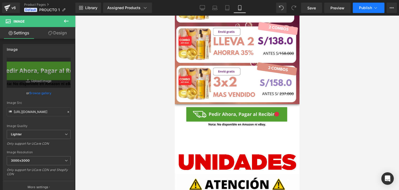
click at [359, 9] on span "Publish" at bounding box center [365, 8] width 13 height 4
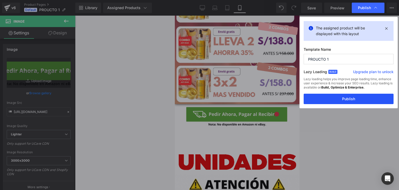
click at [328, 102] on button "Publish" at bounding box center [349, 99] width 90 height 10
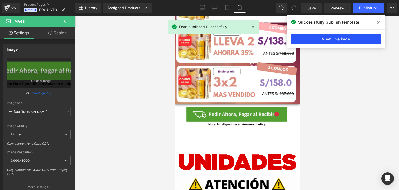
click at [310, 38] on link "View Live Page" at bounding box center [336, 39] width 90 height 10
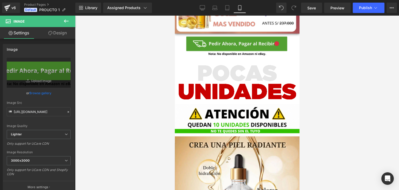
scroll to position [364, 0]
